Goal: Information Seeking & Learning: Learn about a topic

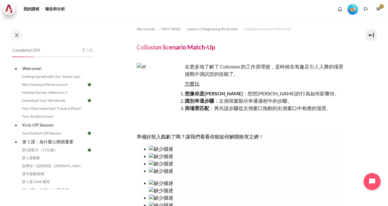
scroll to position [61, 0]
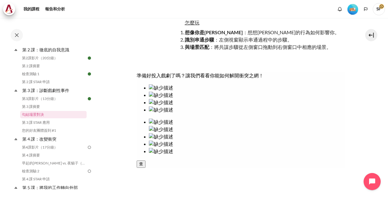
drag, startPoint x: 273, startPoint y: 117, endPoint x: 163, endPoint y: 117, distance: 110.1
click at [163, 117] on div at bounding box center [240, 119] width 208 height 71
drag, startPoint x: 264, startPoint y: 112, endPoint x: 152, endPoint y: 117, distance: 112.7
click at [152, 117] on div at bounding box center [240, 119] width 208 height 71
click at [372, 35] on button at bounding box center [371, 35] width 12 height 12
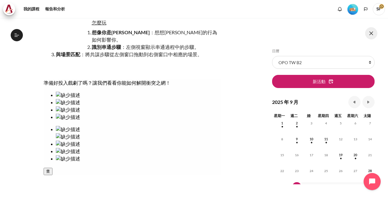
click at [372, 35] on button at bounding box center [371, 33] width 12 height 12
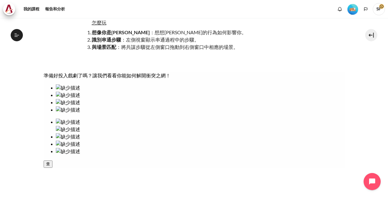
click at [80, 126] on img at bounding box center [68, 129] width 24 height 7
drag, startPoint x: 226, startPoint y: 116, endPoint x: 58, endPoint y: 168, distance: 175.7
click at [58, 148] on div at bounding box center [193, 115] width 301 height 63
drag, startPoint x: 70, startPoint y: 114, endPoint x: 299, endPoint y: 115, distance: 229.0
drag, startPoint x: 253, startPoint y: 118, endPoint x: 114, endPoint y: 147, distance: 142.2
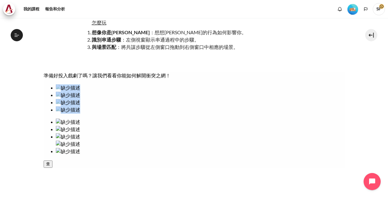
click at [114, 147] on div at bounding box center [193, 119] width 301 height 71
drag, startPoint x: 55, startPoint y: 156, endPoint x: 243, endPoint y: 117, distance: 191.9
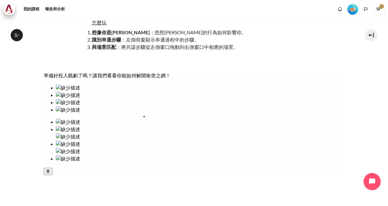
drag, startPoint x: 154, startPoint y: 117, endPoint x: 153, endPoint y: 122, distance: 4.7
click at [162, 113] on ul at bounding box center [193, 98] width 301 height 29
drag, startPoint x: 144, startPoint y: 120, endPoint x: 145, endPoint y: 117, distance: 3.4
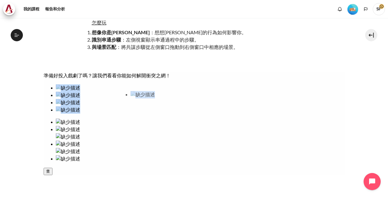
click at [145, 113] on ul at bounding box center [193, 98] width 301 height 29
drag, startPoint x: 258, startPoint y: 116, endPoint x: 63, endPoint y: 157, distance: 199.7
click at [63, 157] on div at bounding box center [193, 123] width 301 height 78
drag, startPoint x: 264, startPoint y: 118, endPoint x: 74, endPoint y: 128, distance: 189.3
click at [74, 128] on div at bounding box center [193, 123] width 301 height 78
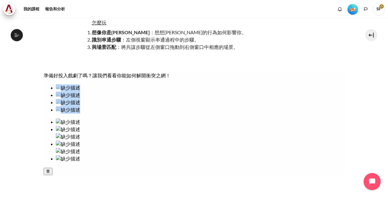
drag, startPoint x: 254, startPoint y: 107, endPoint x: 62, endPoint y: 109, distance: 191.8
click at [62, 109] on div at bounding box center [193, 123] width 301 height 78
drag, startPoint x: 296, startPoint y: 111, endPoint x: 67, endPoint y: 119, distance: 229.5
click at [67, 119] on div at bounding box center [193, 123] width 301 height 78
drag, startPoint x: 307, startPoint y: 123, endPoint x: 223, endPoint y: 131, distance: 84.2
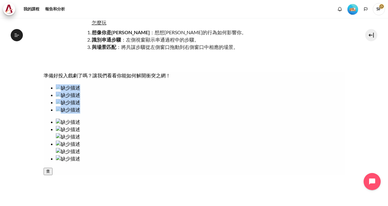
click at [212, 130] on ul at bounding box center [193, 140] width 301 height 44
click at [80, 140] on img at bounding box center [68, 143] width 24 height 7
click at [80, 126] on img at bounding box center [68, 129] width 24 height 7
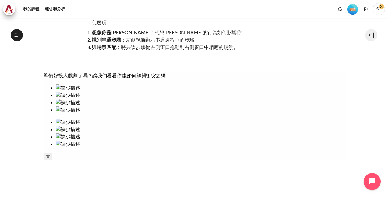
click at [262, 122] on ul at bounding box center [193, 132] width 301 height 29
drag, startPoint x: 156, startPoint y: 110, endPoint x: 262, endPoint y: 112, distance: 106.8
drag, startPoint x: 70, startPoint y: 156, endPoint x: 219, endPoint y: 115, distance: 154.9
drag, startPoint x: 59, startPoint y: 116, endPoint x: 294, endPoint y: 118, distance: 235.5
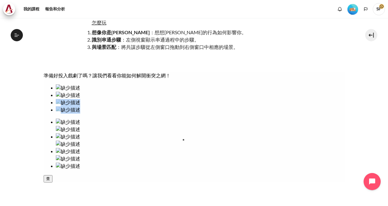
drag, startPoint x: 121, startPoint y: 119, endPoint x: 236, endPoint y: 161, distance: 122.8
click at [46, 188] on icon "button" at bounding box center [46, 185] width 0 height 5
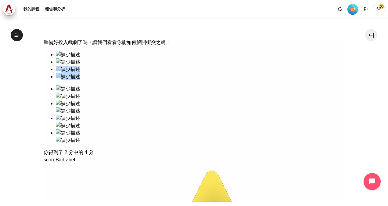
scroll to position [80, 0]
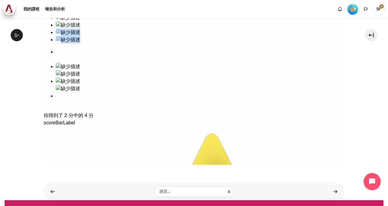
scroll to position [140, 0]
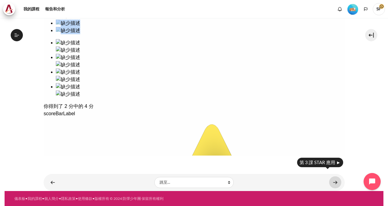
click at [333, 181] on link "內容" at bounding box center [335, 182] width 12 height 12
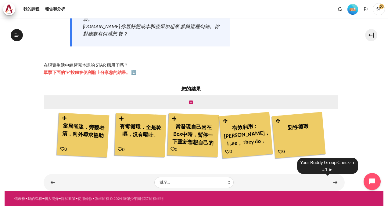
scroll to position [145, 0]
click at [335, 183] on link "內容" at bounding box center [335, 182] width 12 height 12
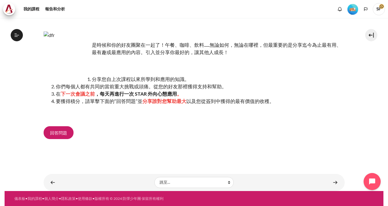
scroll to position [153, 0]
click at [56, 131] on span "回答問題" at bounding box center [58, 132] width 17 height 6
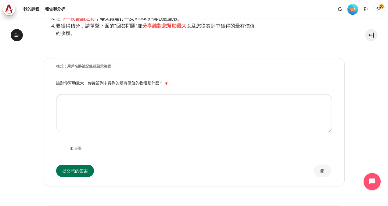
scroll to position [84, 0]
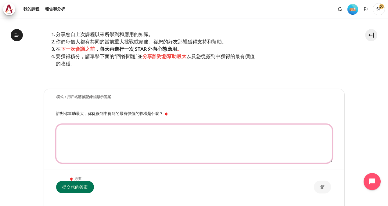
click at [94, 130] on textarea "誰對你幫助最大，你從簽到中得到的最有價值的收穫是什麼？" at bounding box center [194, 143] width 276 height 38
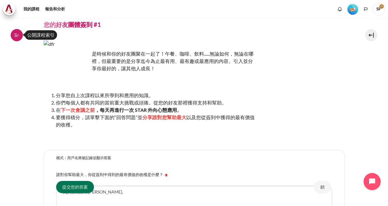
click at [17, 37] on icon at bounding box center [16, 36] width 3 height 0
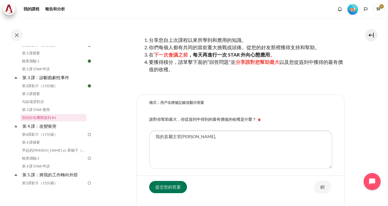
scroll to position [84, 0]
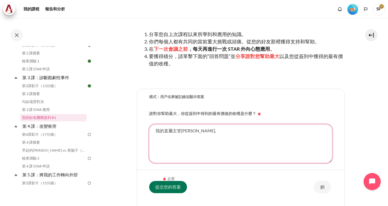
click at [198, 131] on textarea "我的直屬主管Lily Lan," at bounding box center [240, 143] width 183 height 38
click at [207, 131] on textarea "我的直屬主管Lily Lan," at bounding box center [240, 143] width 183 height 38
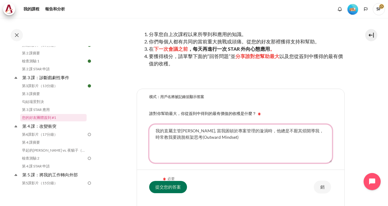
click at [261, 131] on textarea "我的直屬主管Lily Lan, 當我困頓於專案管理的漩渦時，他總是不厭其煩開導我，時常教我要跳脫框架思考(Outward Mindset)" at bounding box center [240, 143] width 183 height 38
click at [292, 130] on textarea "我的直屬主管Lily Lan, 當我困頓於專案管理的漩渦時，她總是不厭其煩開導我，時常教我要跳脫框架思考(Outward Mindset)" at bounding box center [240, 143] width 183 height 38
click at [315, 129] on textarea "我的直屬主管Lily Lan, 當我困頓於專案管理的漩渦時，她總是不厭其煩開導我，時常教我要跳脫框架思考(Outward Mindset)" at bounding box center [240, 143] width 183 height 38
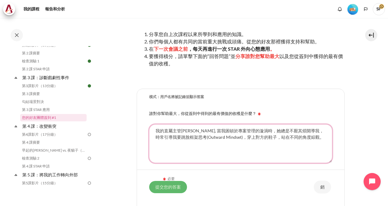
type textarea "我的直屬主管Lily Lan, 當我困頓於專案管理的漩渦時，她總是不厭其煩開導我，時常引導我要跳脫框架思考(Outward Mindset)，穿上對方的鞋子，…"
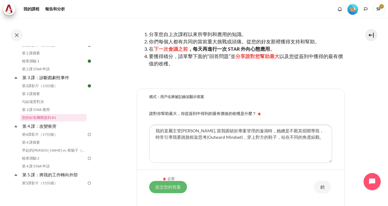
click at [172, 185] on input "提交您的答案" at bounding box center [168, 186] width 38 height 12
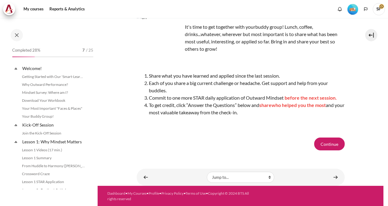
scroll to position [160, 0]
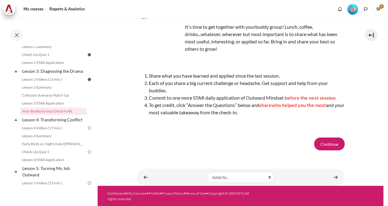
click at [146, 176] on div at bounding box center [146, 176] width 4 height 2
click at [145, 177] on div at bounding box center [146, 176] width 4 height 2
click at [46, 107] on link "Lesson 3 STAR Application" at bounding box center [53, 102] width 66 height 7
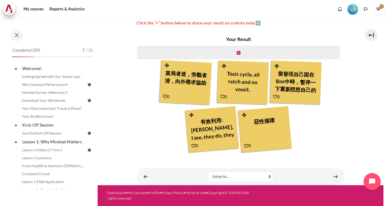
scroll to position [152, 0]
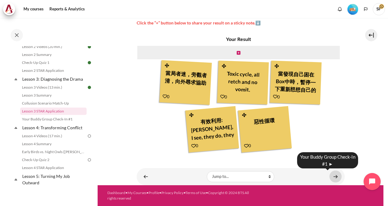
click at [332, 175] on link "Content" at bounding box center [335, 176] width 12 height 12
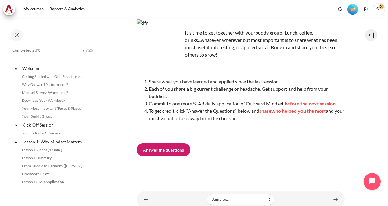
scroll to position [160, 0]
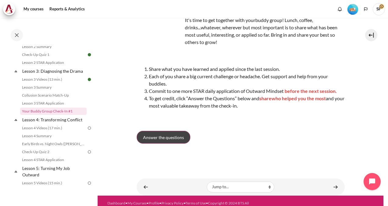
click at [171, 139] on span "Answer the questions" at bounding box center [163, 137] width 41 height 6
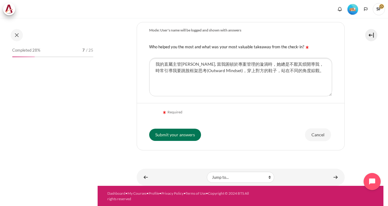
scroll to position [160, 0]
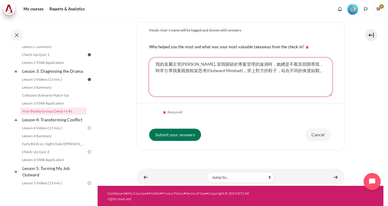
click at [256, 64] on textarea "我的直屬主管[PERSON_NAME], 當我困頓於專案管理的漩渦時，她總是不厭其煩開導我，時常引導我要跳脫框架思考(Outward Mindset)，穿上對…" at bounding box center [240, 77] width 183 height 38
click at [319, 64] on textarea "我的直屬主管Lily Lan, 當我困頓於專案管理的漩渦時，她總是不厭其煩開導我，時常引導我要跳脫框架思考(Outward Mindset)，穿上對方的鞋子，…" at bounding box center [240, 77] width 183 height 38
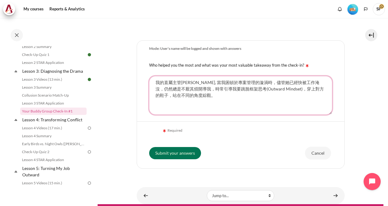
scroll to position [134, 0]
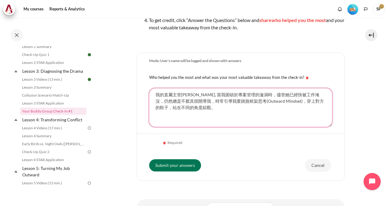
click at [158, 101] on textarea "我的直屬主管Lily Lan, 當我困頓於專案管理的漩渦時，她總是不厭其煩開導我，時常引導我要跳脫框架思考(Outward Mindset)，穿上對方的鞋子，…" at bounding box center [240, 107] width 183 height 38
click at [186, 102] on textarea "我的直屬主管Lily Lan, 當我困頓於專案管理的漩渦時，她總是不厭其煩開導我，時常引導我要跳脫框架思考(Outward Mindset)，穿上對方的鞋子，…" at bounding box center [240, 107] width 183 height 38
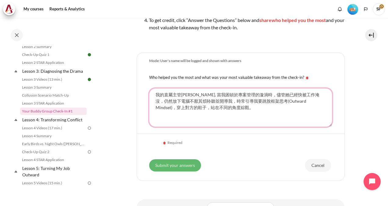
type textarea "我的直屬主管Lily Lan, 當我困頓於專案管理的漩渦時，儘管她已經快被工作淹沒，仍然放下電腦不厭其煩聆聽並開導我，時常引導我要跳脫框架思考(Outward…"
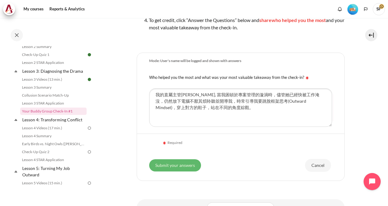
click at [179, 168] on input "Submit your answers" at bounding box center [175, 165] width 52 height 12
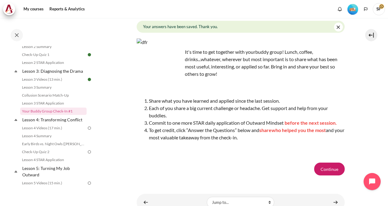
scroll to position [61, 0]
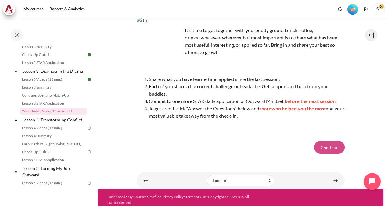
click at [323, 143] on button "Continue" at bounding box center [329, 147] width 30 height 13
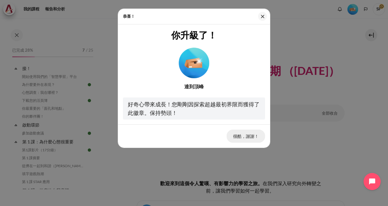
click at [242, 137] on button "很酷，謝謝！" at bounding box center [246, 135] width 38 height 13
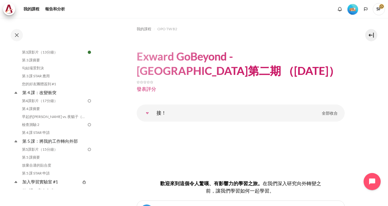
scroll to position [188, 0]
click at [349, 10] on img "等級 #2" at bounding box center [352, 9] width 11 height 11
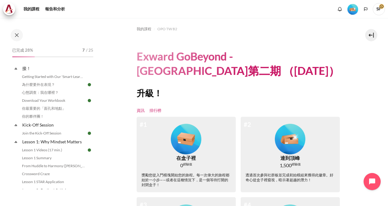
click at [157, 110] on link "排行榜" at bounding box center [155, 110] width 12 height 6
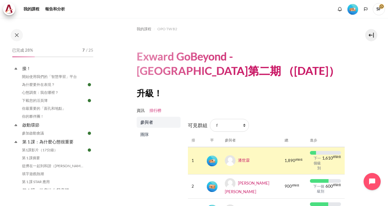
click at [150, 134] on span "團隊" at bounding box center [159, 134] width 38 height 6
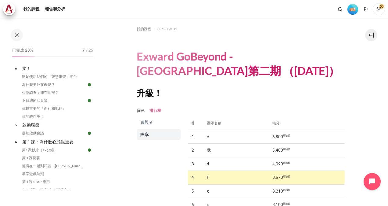
click at [146, 124] on span "參與者" at bounding box center [159, 122] width 38 height 6
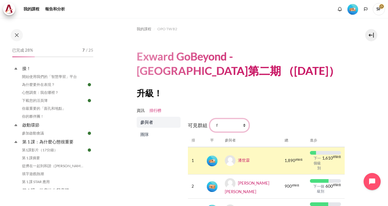
click at [243, 128] on select "所有參與者 f 1 2 3 4 5 6 7 8 9 一個 b c d e g h 我" at bounding box center [229, 125] width 39 height 13
select select "0"
click at [210, 119] on select "所有參與者 f 1 2 3 4 5 6 7 8 9 一個 b c d e g h 我" at bounding box center [229, 125] width 39 height 13
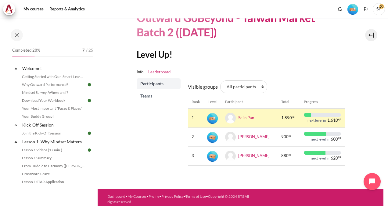
scroll to position [41, 0]
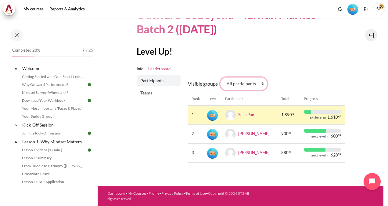
click at [261, 84] on select "All participants f 1 2 3 4 5 6 7 8 9 a b c d e g h i" at bounding box center [243, 83] width 47 height 13
click at [142, 91] on span "Teams" at bounding box center [159, 93] width 38 height 6
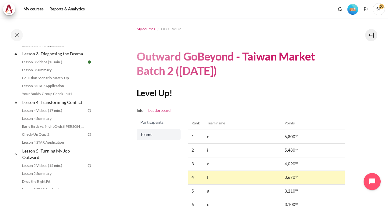
click at [145, 27] on span "My courses" at bounding box center [146, 28] width 18 height 5
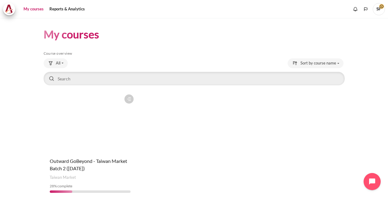
click at [99, 146] on figure "Content" at bounding box center [90, 121] width 93 height 61
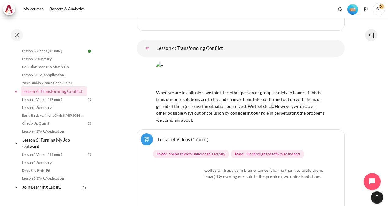
scroll to position [190, 0]
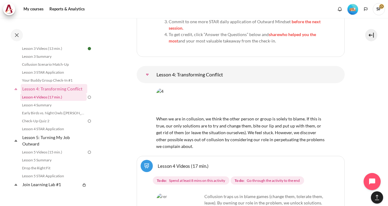
click at [41, 101] on link "Lesson 4 Videos (17 min.)" at bounding box center [53, 96] width 66 height 7
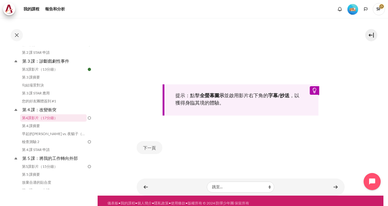
scroll to position [183, 0]
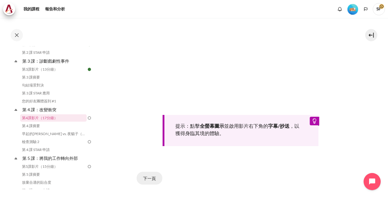
click at [150, 175] on button "下一頁" at bounding box center [150, 177] width 26 height 13
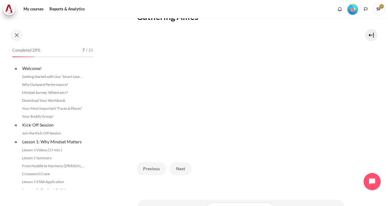
scroll to position [176, 0]
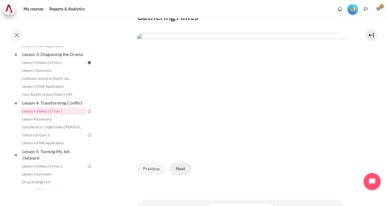
click at [178, 174] on button "Next" at bounding box center [181, 168] width 22 height 13
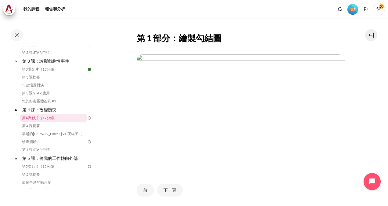
scroll to position [91, 0]
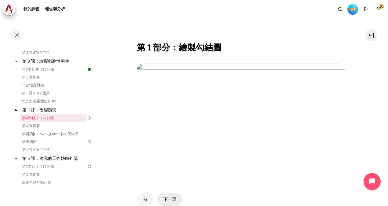
click at [172, 195] on button "下一頁" at bounding box center [170, 198] width 26 height 13
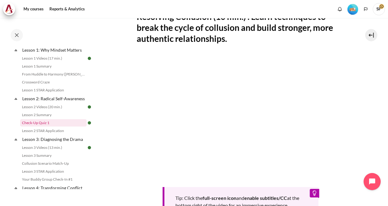
scroll to position [152, 0]
